Goal: Task Accomplishment & Management: Use online tool/utility

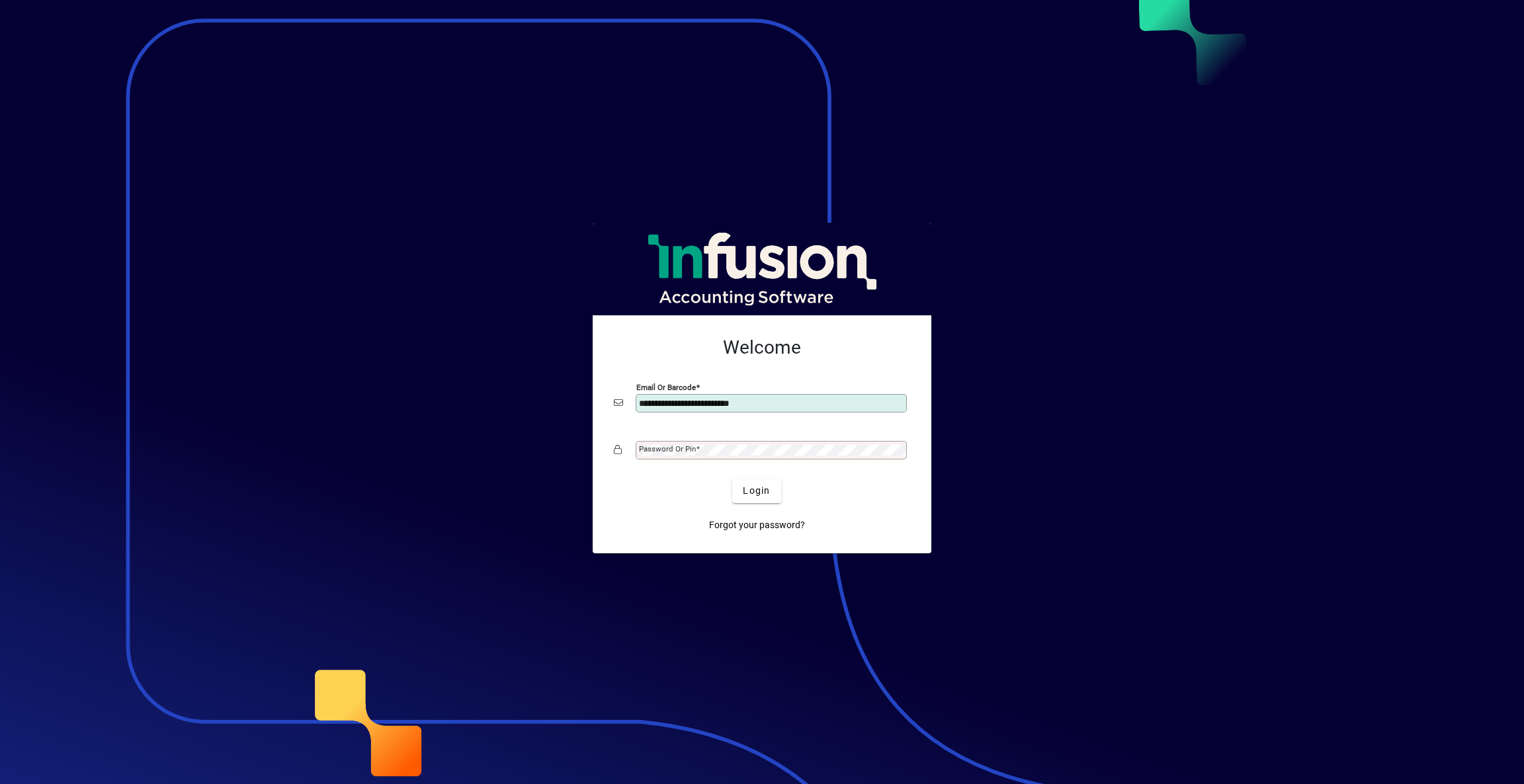
type input "**********"
click at [644, 451] on mat-label "Password or Pin" at bounding box center [667, 449] width 57 height 9
click at [732, 479] on button "Login" at bounding box center [756, 491] width 48 height 24
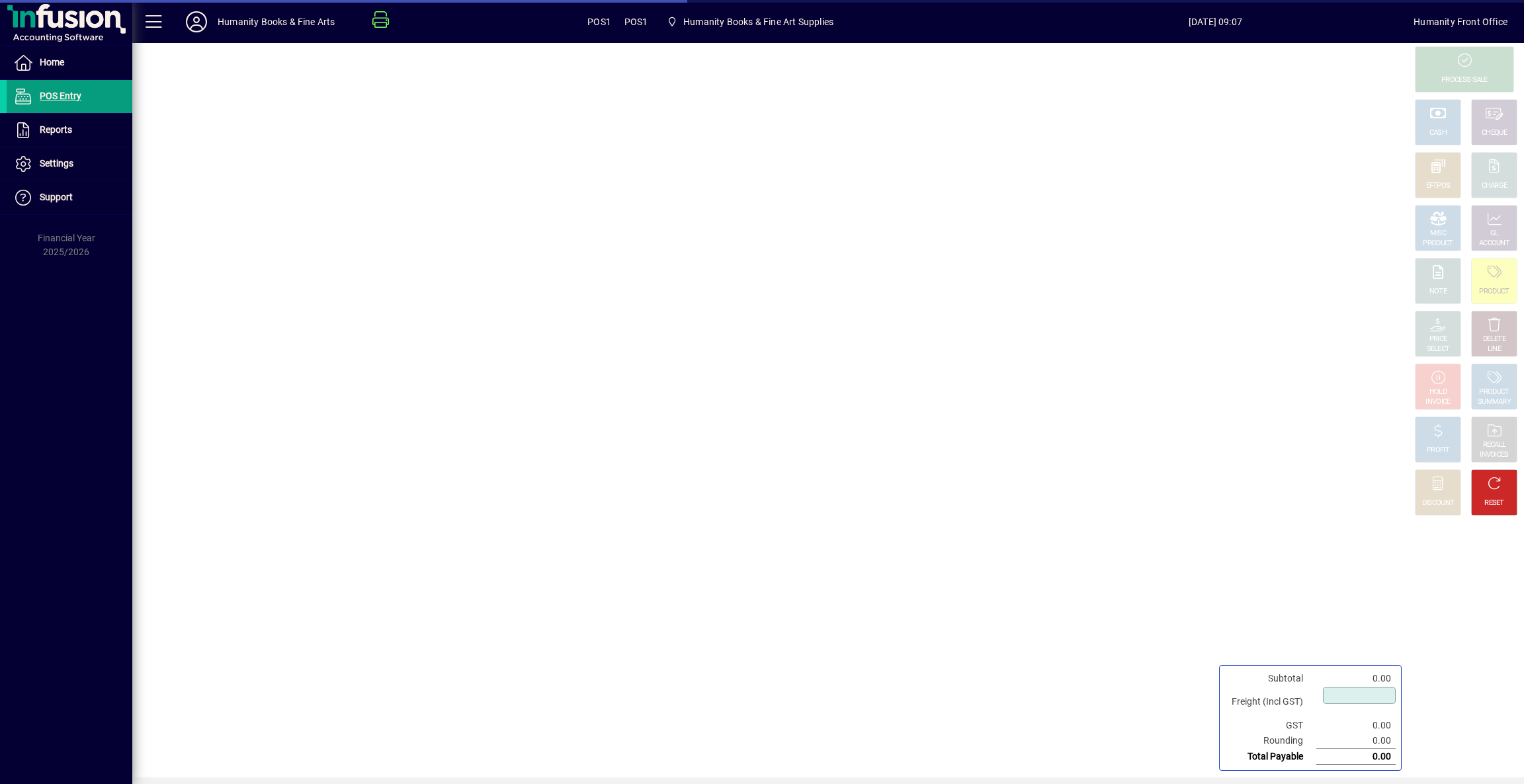
type input "****"
